Goal: Information Seeking & Learning: Learn about a topic

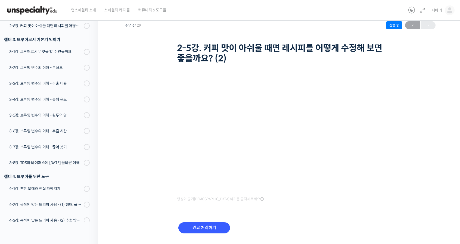
scroll to position [32, 0]
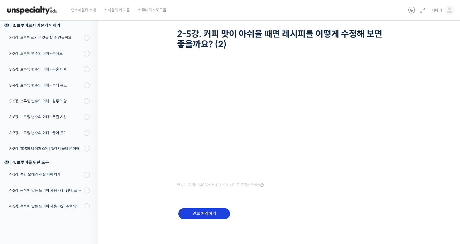
click at [202, 213] on input "완료 처리하기" at bounding box center [204, 213] width 52 height 11
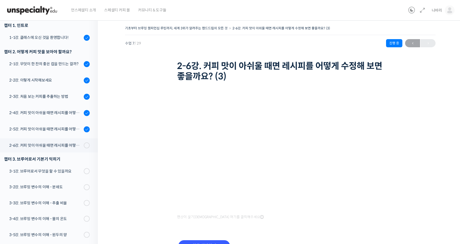
scroll to position [70, 0]
click at [87, 147] on span at bounding box center [88, 145] width 3 height 6
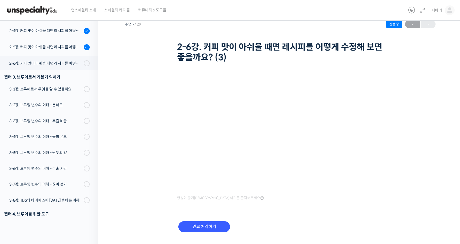
scroll to position [32, 0]
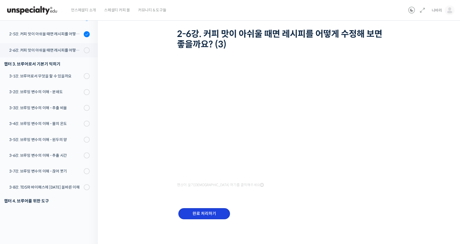
click at [206, 212] on input "완료 처리하기" at bounding box center [204, 213] width 52 height 11
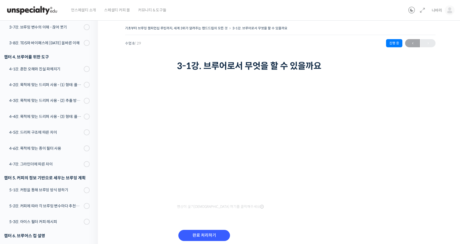
scroll to position [173, 0]
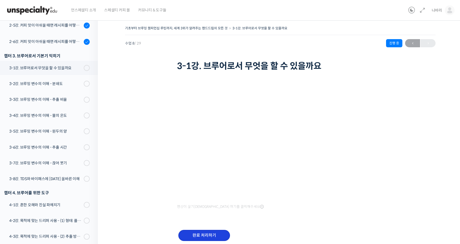
click at [212, 236] on input "완료 처리하기" at bounding box center [204, 235] width 52 height 11
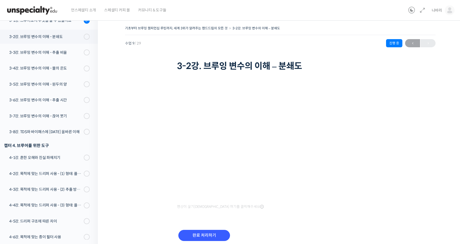
scroll to position [230, 0]
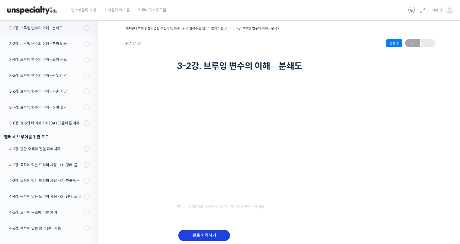
click at [203, 235] on input "완료 처리하기" at bounding box center [204, 235] width 52 height 11
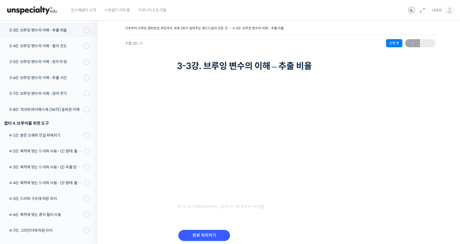
scroll to position [246, 0]
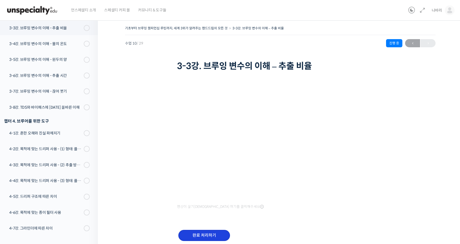
click at [208, 239] on input "완료 처리하기" at bounding box center [204, 235] width 52 height 11
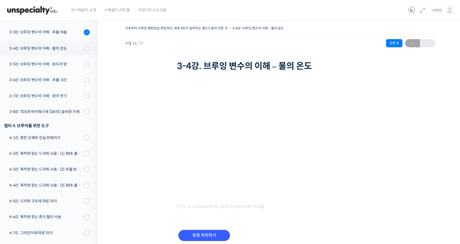
scroll to position [262, 0]
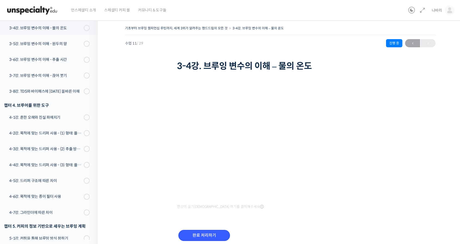
click at [208, 239] on input "완료 처리하기" at bounding box center [204, 235] width 52 height 11
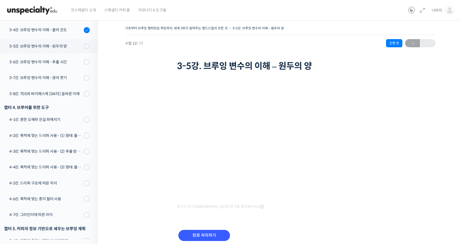
scroll to position [279, 0]
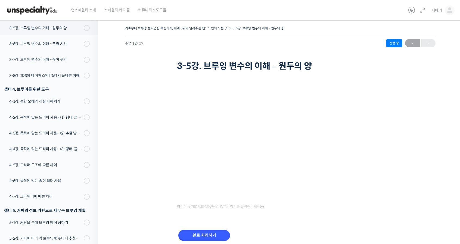
click at [208, 239] on input "완료 처리하기" at bounding box center [204, 235] width 52 height 11
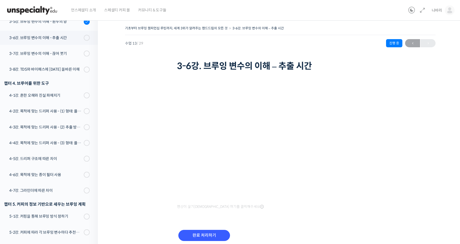
scroll to position [295, 0]
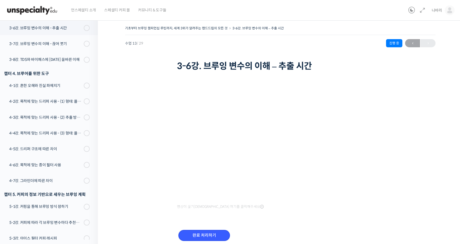
click at [208, 239] on input "완료 처리하기" at bounding box center [204, 235] width 52 height 11
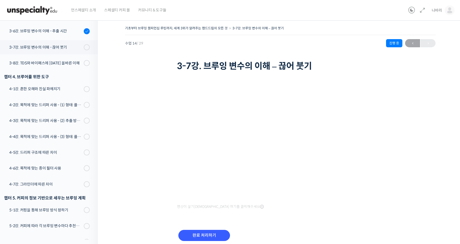
scroll to position [311, 0]
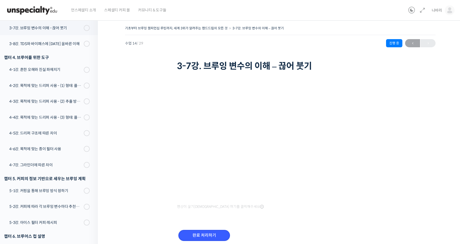
click at [208, 239] on input "완료 처리하기" at bounding box center [204, 235] width 52 height 11
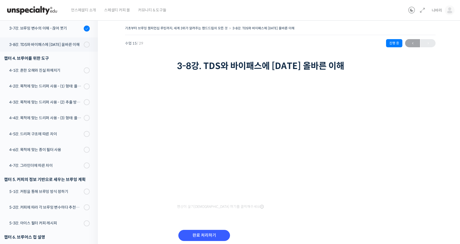
scroll to position [328, 0]
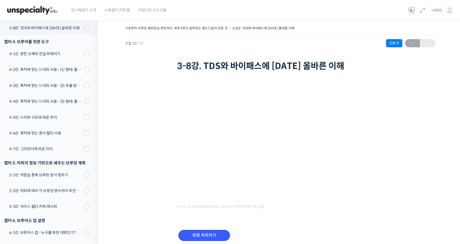
click at [208, 239] on input "완료 처리하기" at bounding box center [204, 235] width 52 height 11
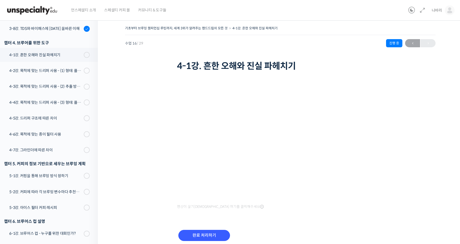
scroll to position [344, 0]
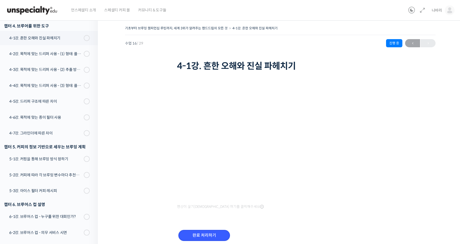
click at [208, 239] on input "완료 처리하기" at bounding box center [204, 235] width 52 height 11
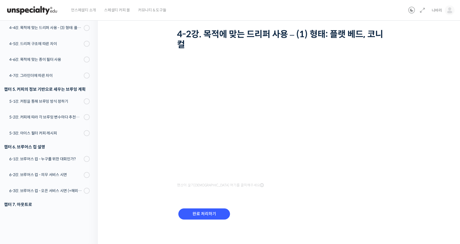
scroll to position [32, 0]
click at [213, 213] on input "완료 처리하기" at bounding box center [204, 213] width 52 height 11
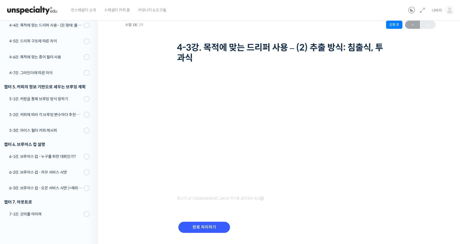
scroll to position [27, 0]
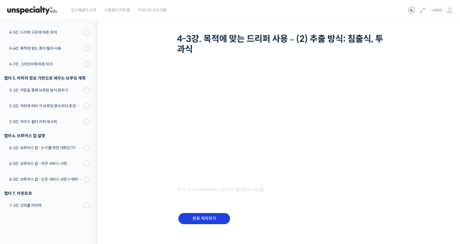
click at [213, 222] on input "완료 처리하기" at bounding box center [204, 218] width 52 height 11
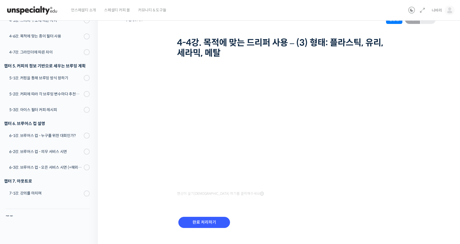
scroll to position [32, 0]
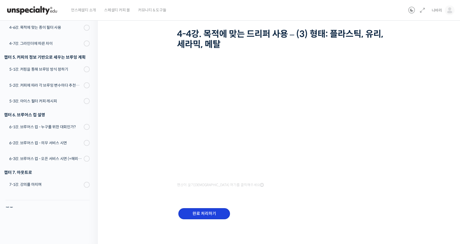
click at [212, 213] on input "완료 처리하기" at bounding box center [204, 213] width 52 height 11
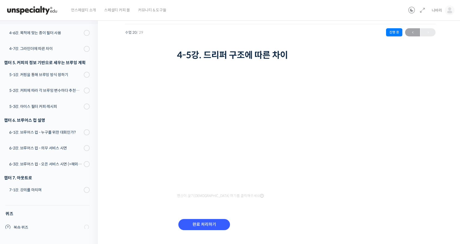
scroll to position [22, 0]
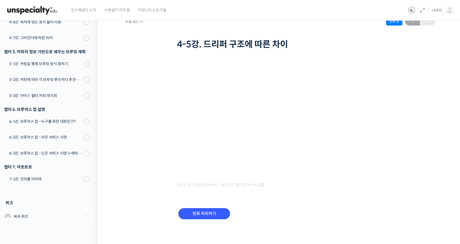
click at [212, 213] on input "완료 처리하기" at bounding box center [204, 213] width 52 height 11
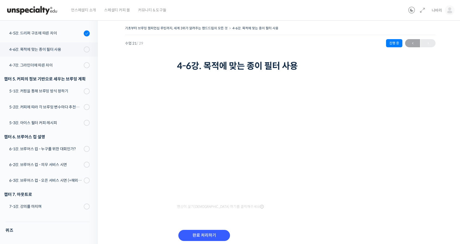
scroll to position [429, 0]
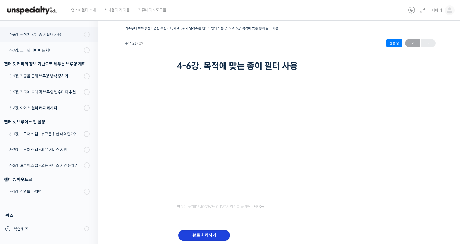
click at [212, 231] on input "완료 처리하기" at bounding box center [204, 235] width 52 height 11
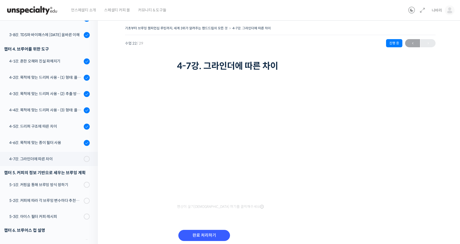
scroll to position [266, 0]
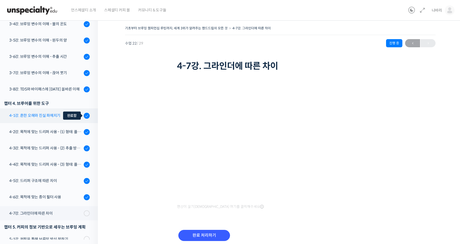
click at [85, 117] on icon at bounding box center [87, 116] width 4 height 4
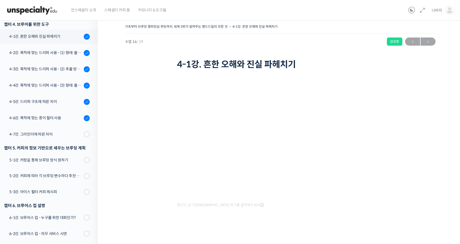
scroll to position [2, 0]
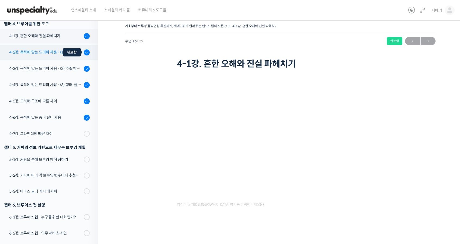
click at [84, 55] on div at bounding box center [87, 52] width 6 height 6
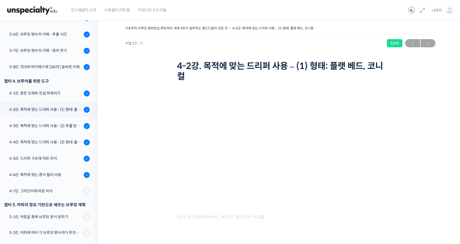
scroll to position [343, 0]
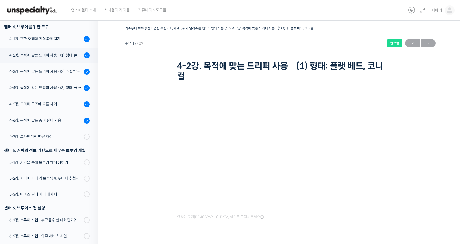
click at [285, 225] on div "영상이 끊기[DEMOGRAPHIC_DATA] 여기를 클릭해주세요" at bounding box center [280, 164] width 207 height 163
click at [232, 225] on div "영상이 끊기[DEMOGRAPHIC_DATA] 여기를 클릭해주세요" at bounding box center [280, 164] width 207 height 163
click at [231, 219] on span "영상이 끊기[DEMOGRAPHIC_DATA] 여기를 클릭해주세요" at bounding box center [220, 217] width 87 height 4
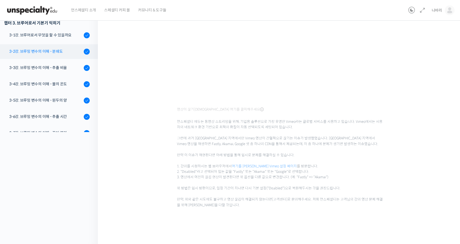
scroll to position [98, 0]
click at [86, 151] on div "강의로 돌아가기 기초부터 브루잉 챔피언십 루틴까지, 세계 3위가 알려주는 핸드드립의 모든 것 70% 진행 최근 활동: 2025년 09월 19일…" at bounding box center [47, 77] width 101 height 336
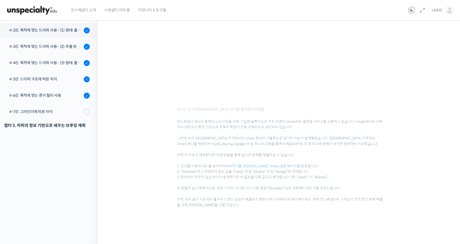
scroll to position [262, 0]
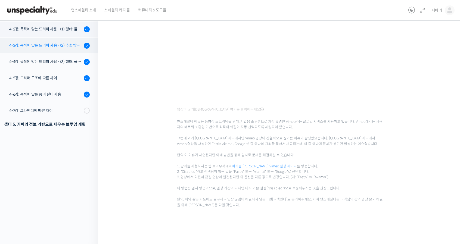
click at [54, 45] on div "4-3강. 목적에 맞는 드리퍼 사용 - (2) 추출 방식: 침출식, 투과식" at bounding box center [45, 45] width 73 height 6
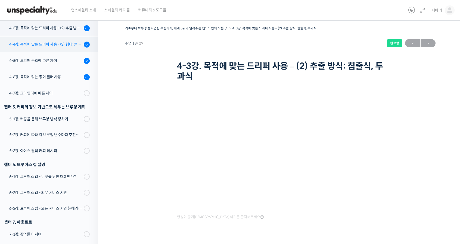
scroll to position [359, 0]
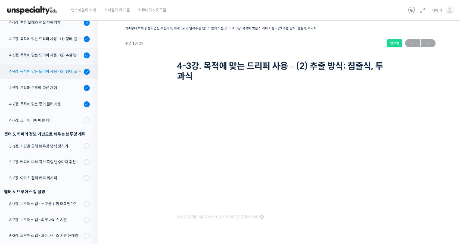
click at [69, 70] on div "4-4강. 목적에 맞는 드리퍼 사용 - (3) 형태: 플라스틱, 유리, 세라믹, 메탈" at bounding box center [45, 72] width 73 height 6
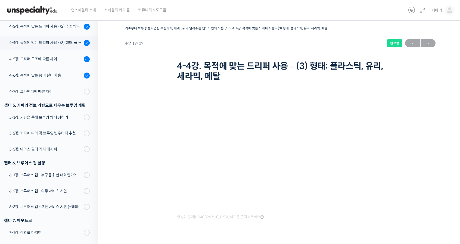
scroll to position [403, 0]
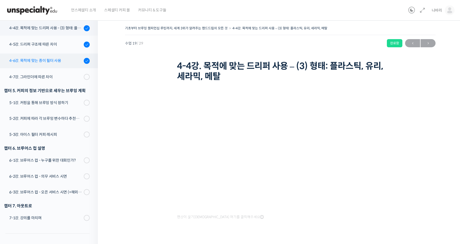
click at [66, 64] on link "4-6강. 목적에 맞는 종이 필터 사용" at bounding box center [47, 61] width 101 height 15
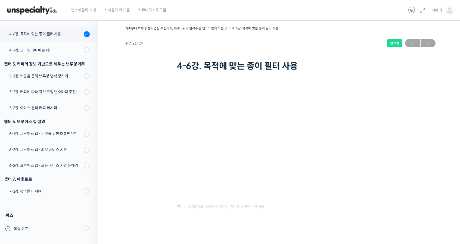
scroll to position [375, 0]
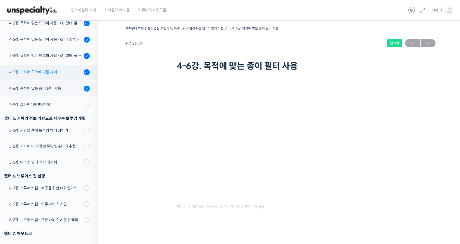
click at [52, 71] on div "4-5강. 드리퍼 구조에 따른 차이" at bounding box center [45, 72] width 73 height 6
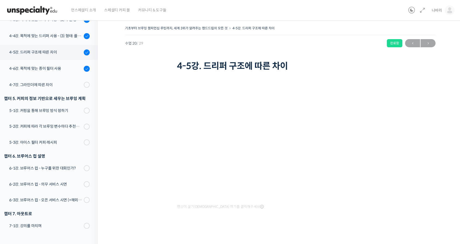
scroll to position [419, 0]
